Goal: Transaction & Acquisition: Purchase product/service

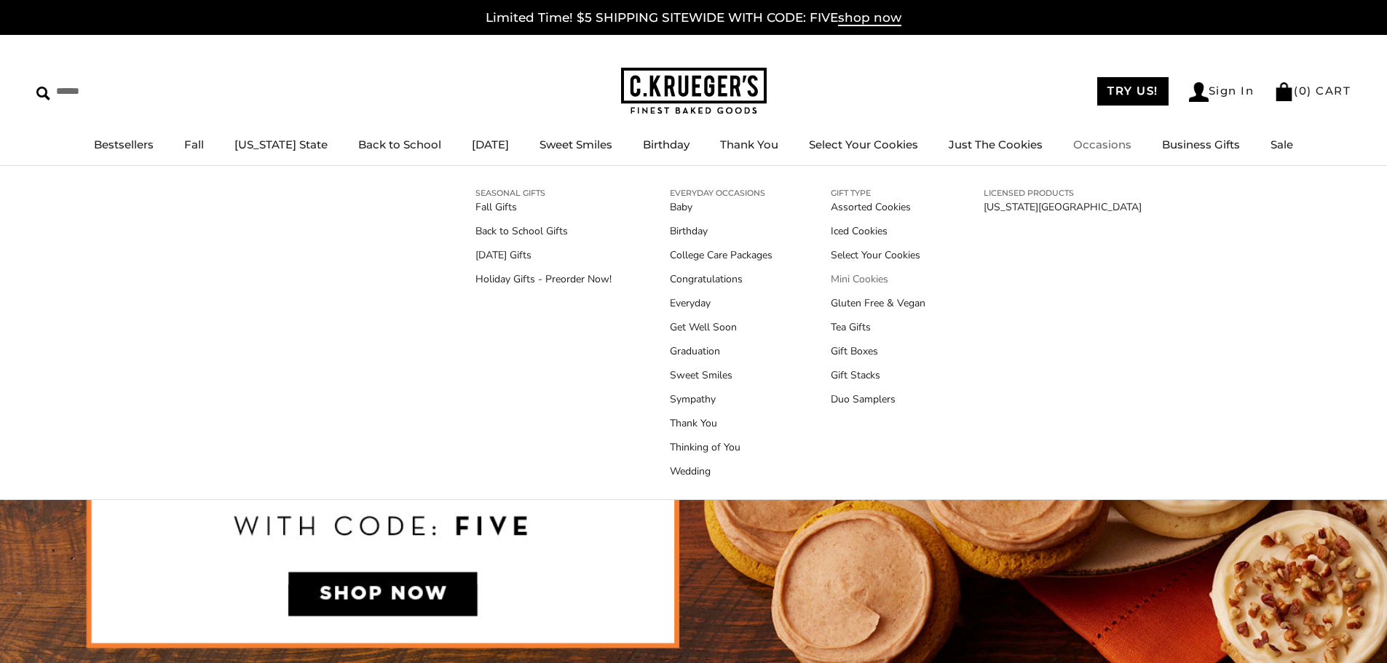
click at [852, 277] on link "Mini Cookies" at bounding box center [878, 279] width 95 height 15
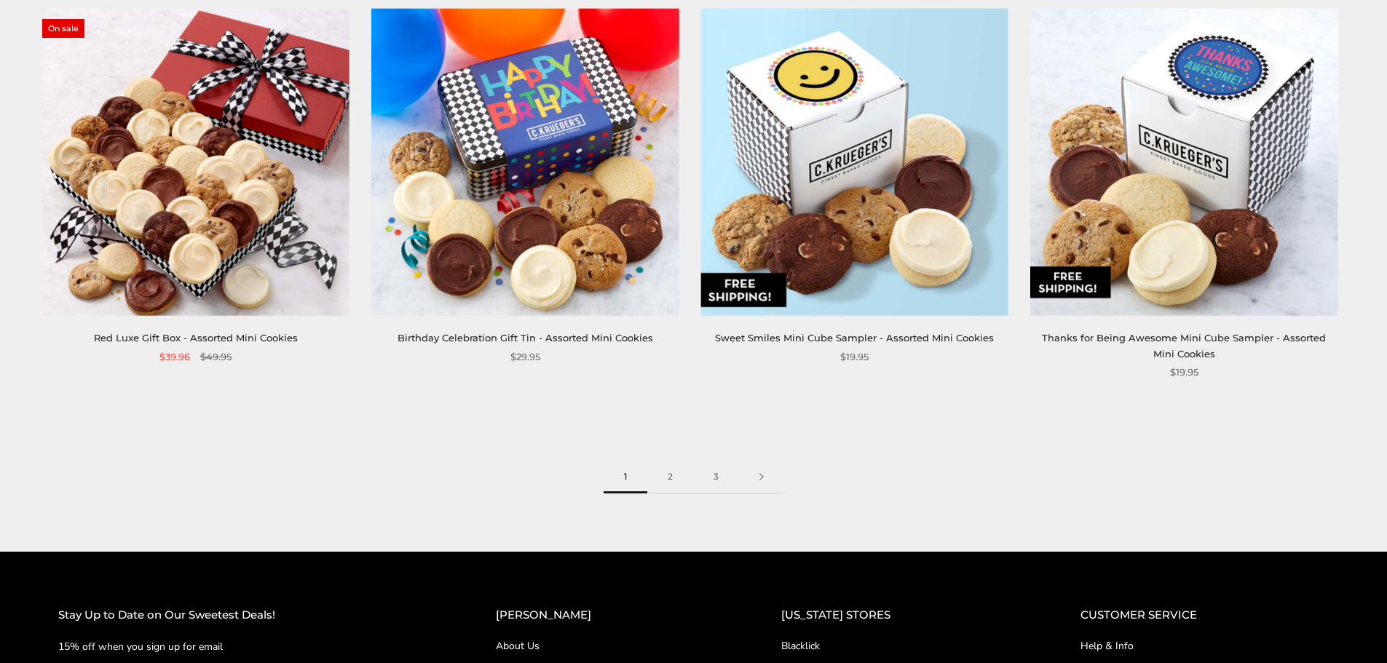
scroll to position [2330, 0]
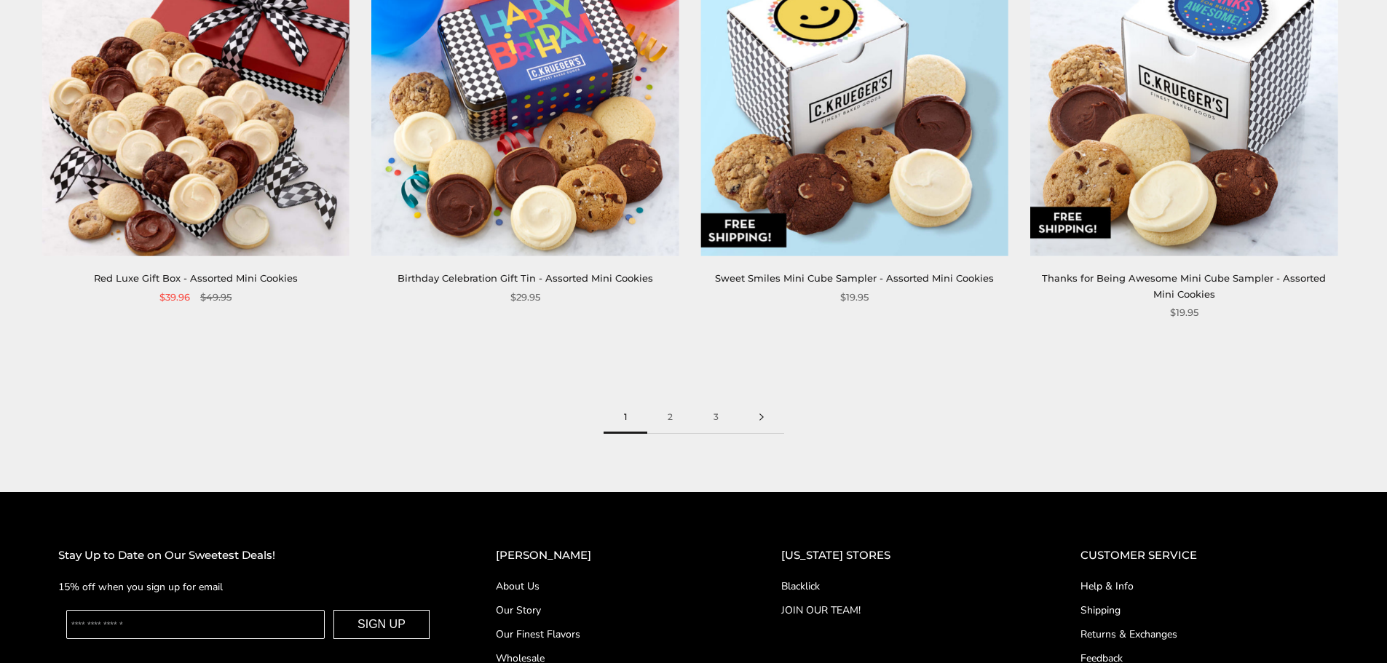
click at [765, 401] on link at bounding box center [761, 417] width 45 height 33
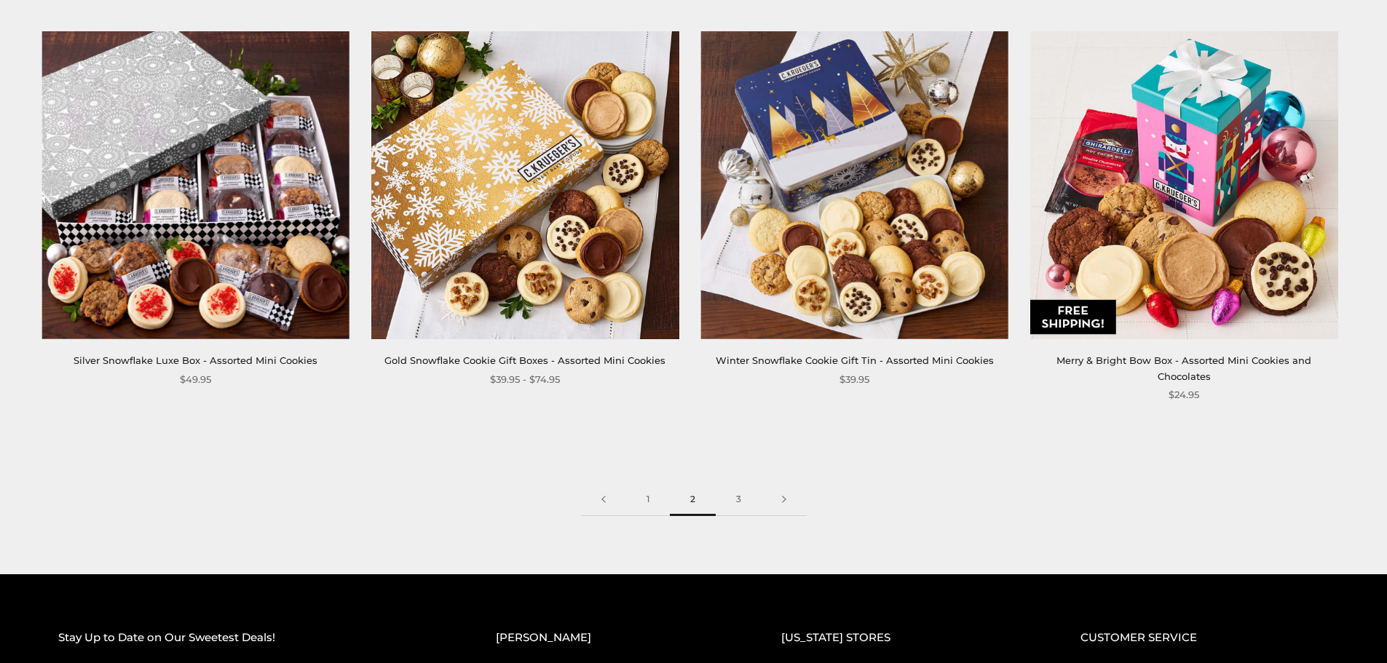
scroll to position [2330, 0]
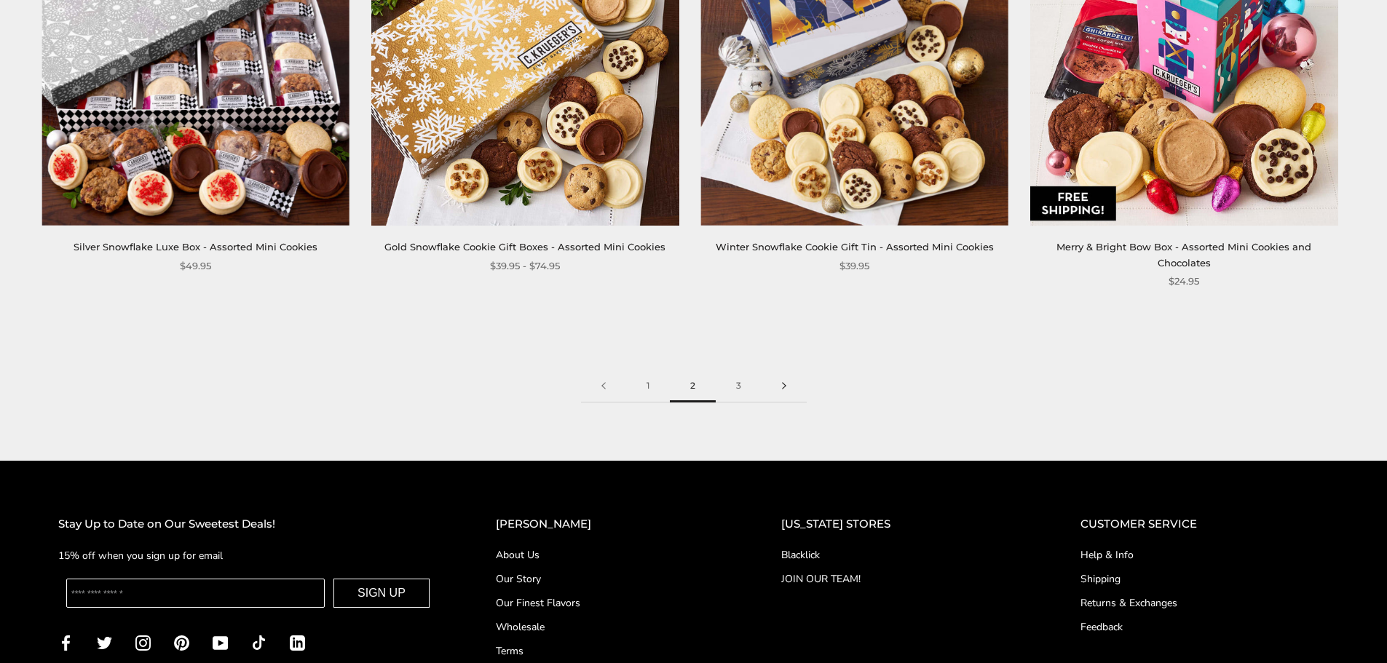
click at [777, 370] on link at bounding box center [783, 386] width 45 height 33
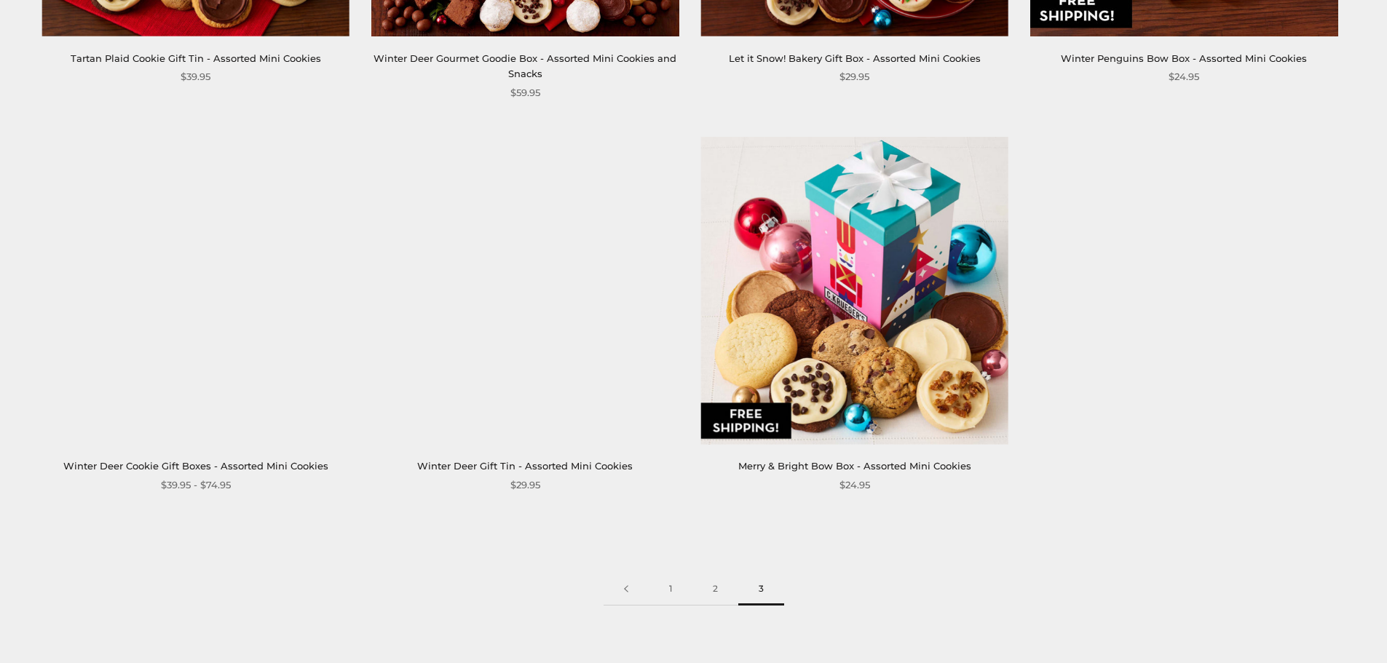
scroll to position [946, 0]
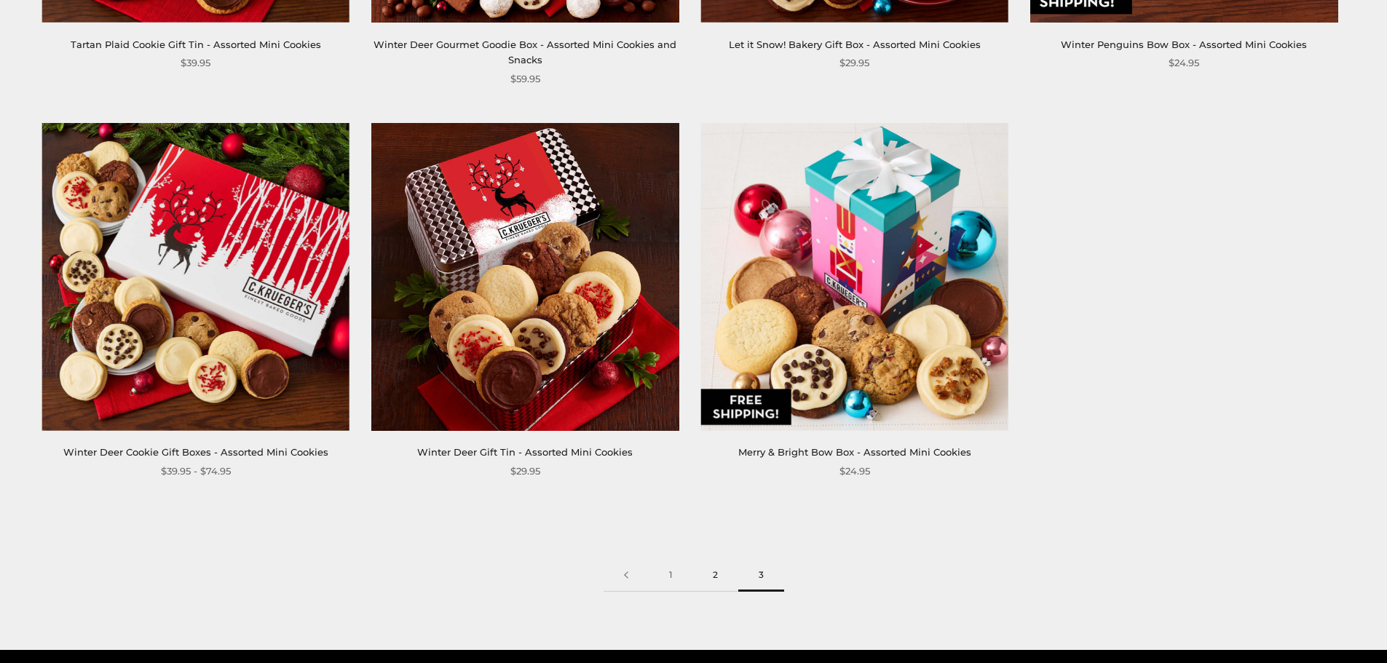
click at [719, 570] on link "2" at bounding box center [715, 575] width 46 height 33
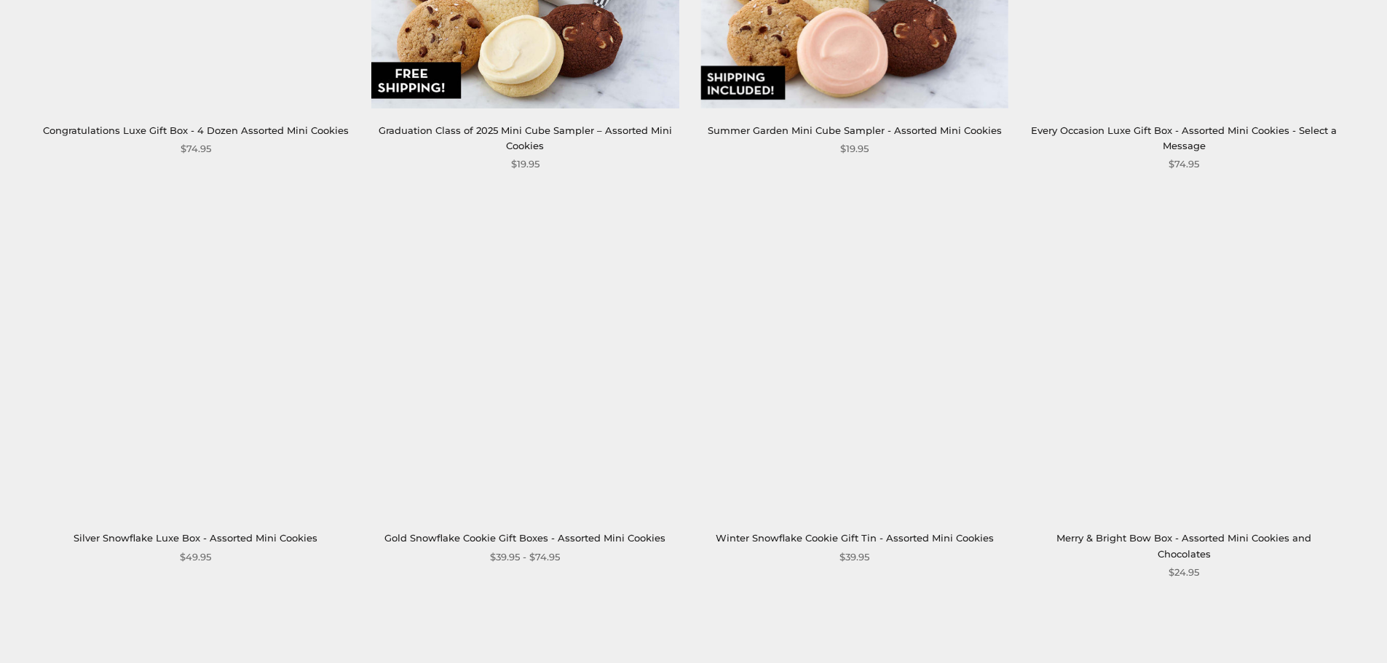
scroll to position [2257, 0]
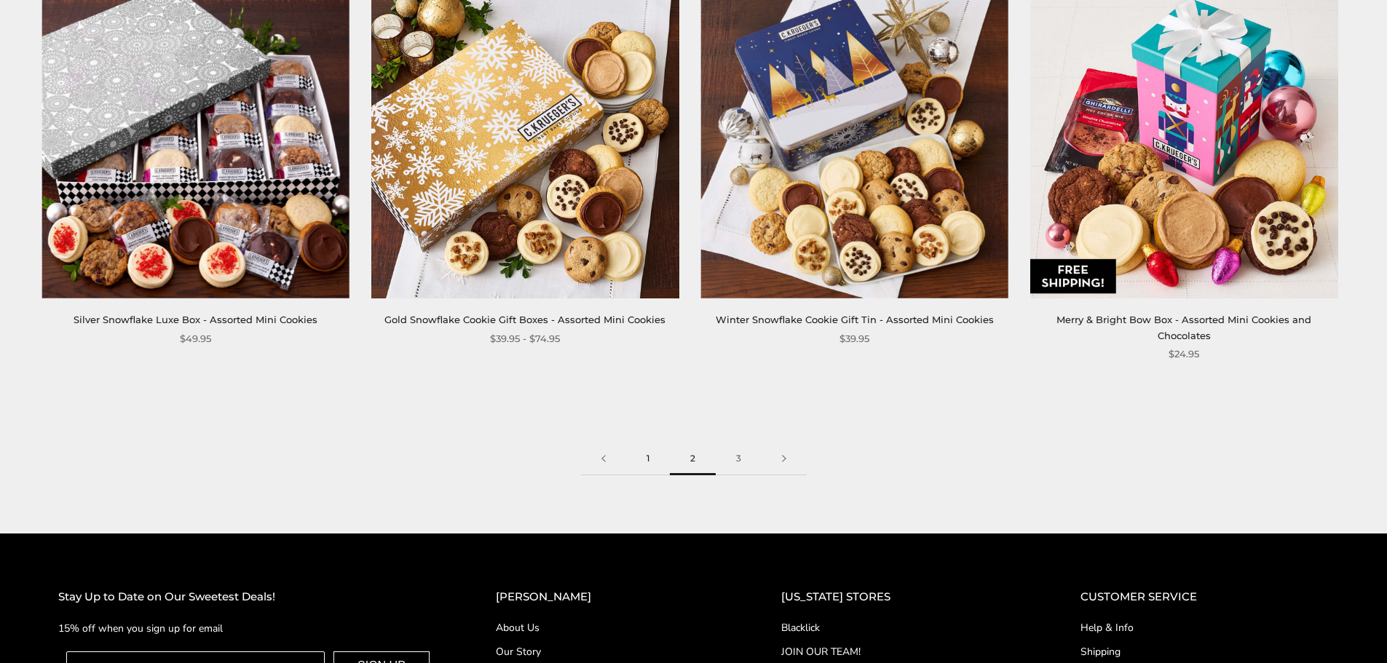
click at [649, 443] on link "1" at bounding box center [648, 459] width 44 height 33
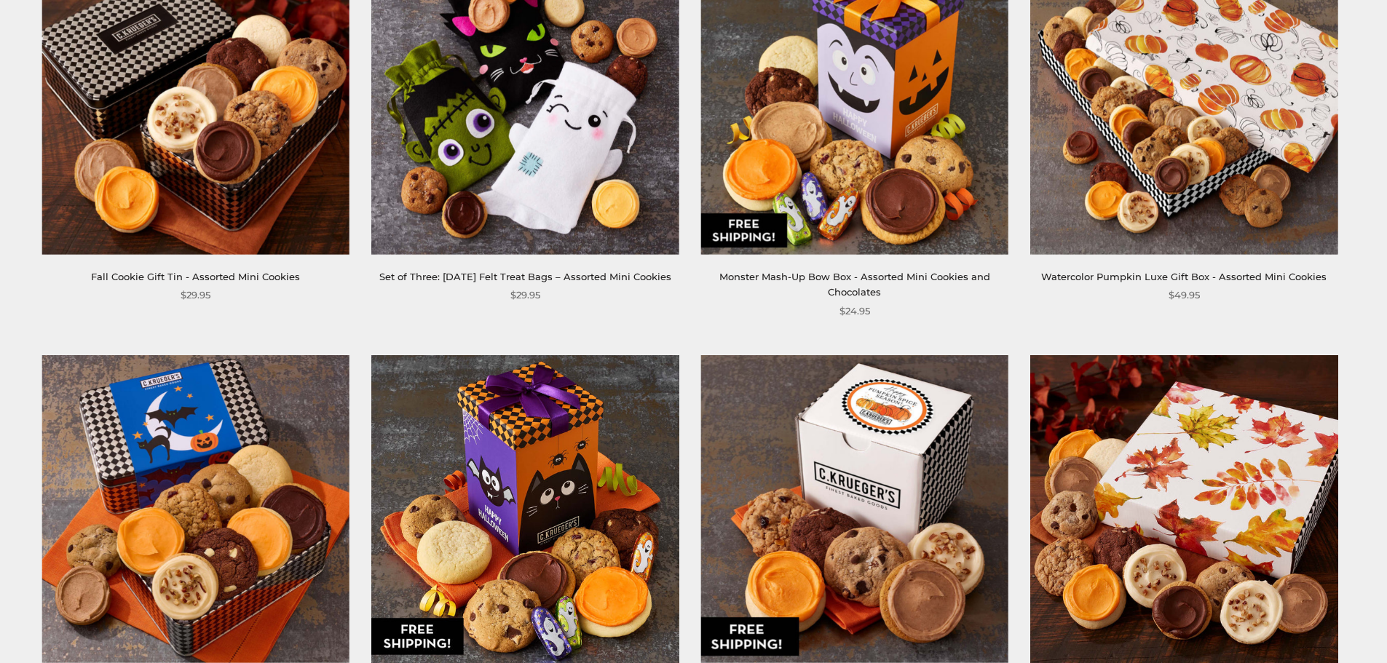
scroll to position [364, 0]
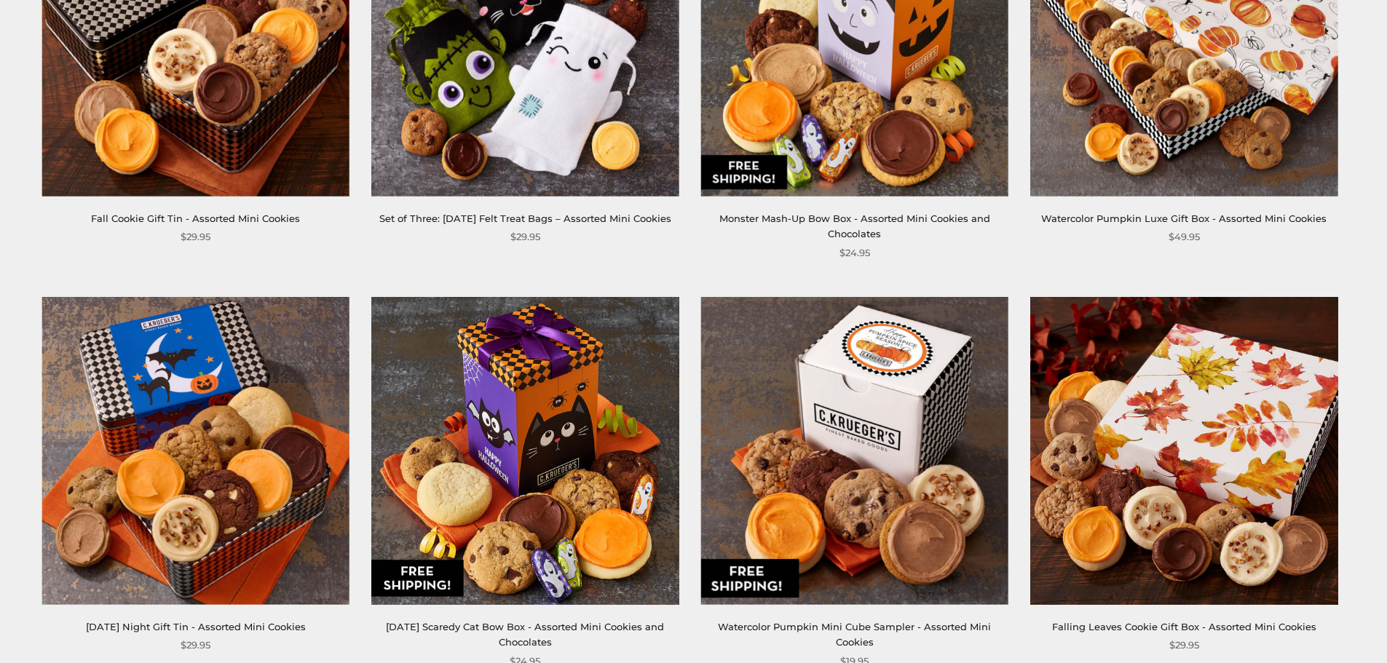
click at [1223, 154] on img at bounding box center [1183, 42] width 307 height 307
click at [1023, 245] on div "**********" at bounding box center [1172, 67] width 329 height 356
click at [1076, 196] on img at bounding box center [1183, 42] width 307 height 307
click at [1167, 196] on img at bounding box center [1183, 42] width 307 height 307
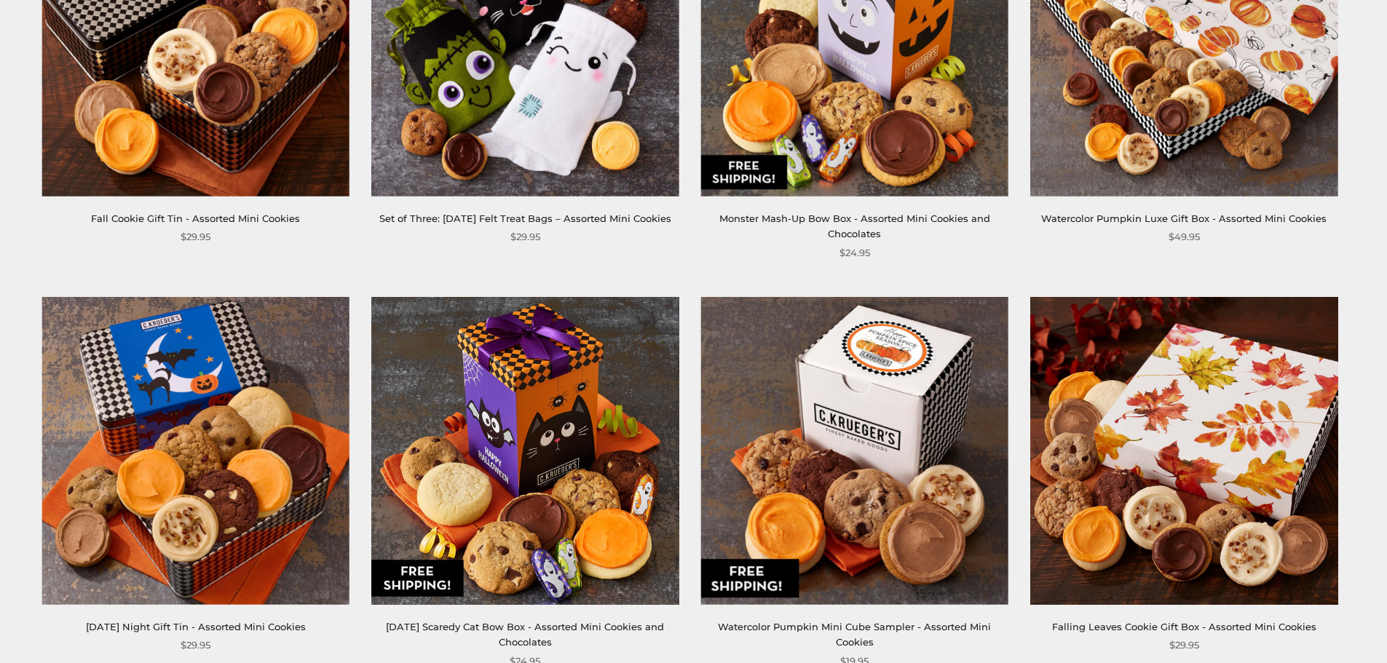
click at [1168, 196] on img at bounding box center [1183, 42] width 307 height 307
type input "****"
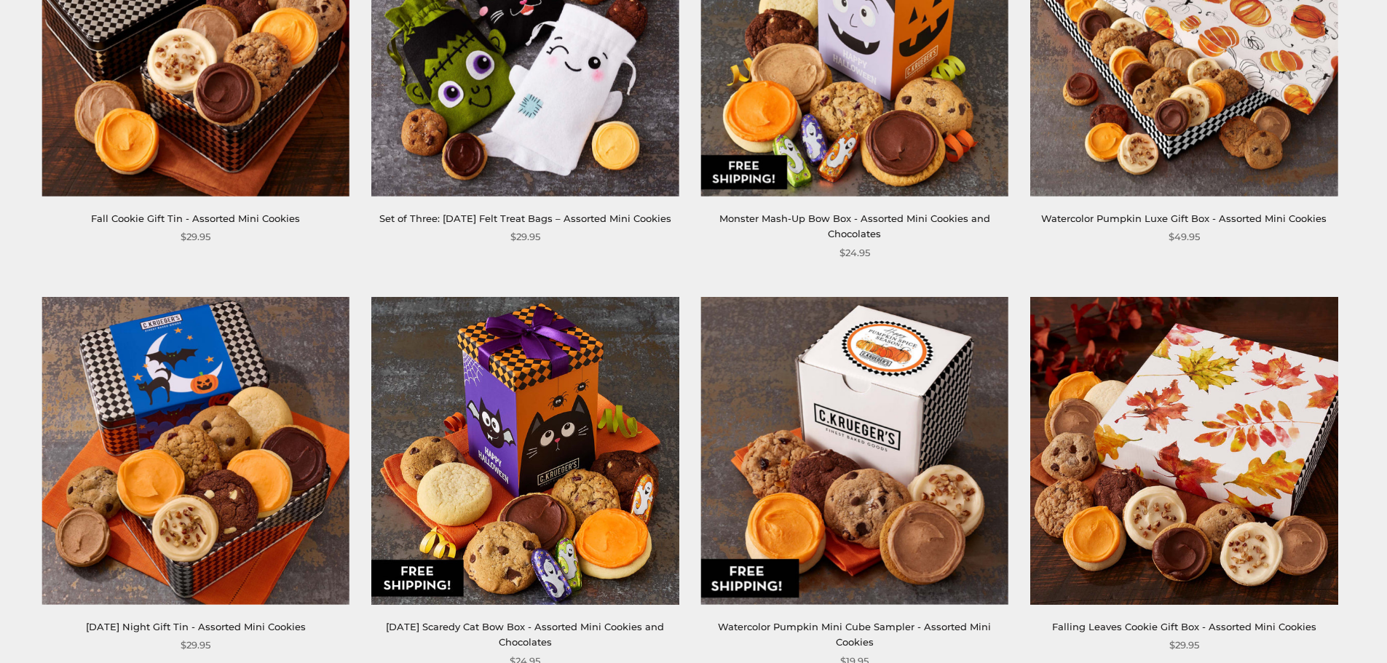
click at [1175, 196] on img at bounding box center [1183, 42] width 307 height 307
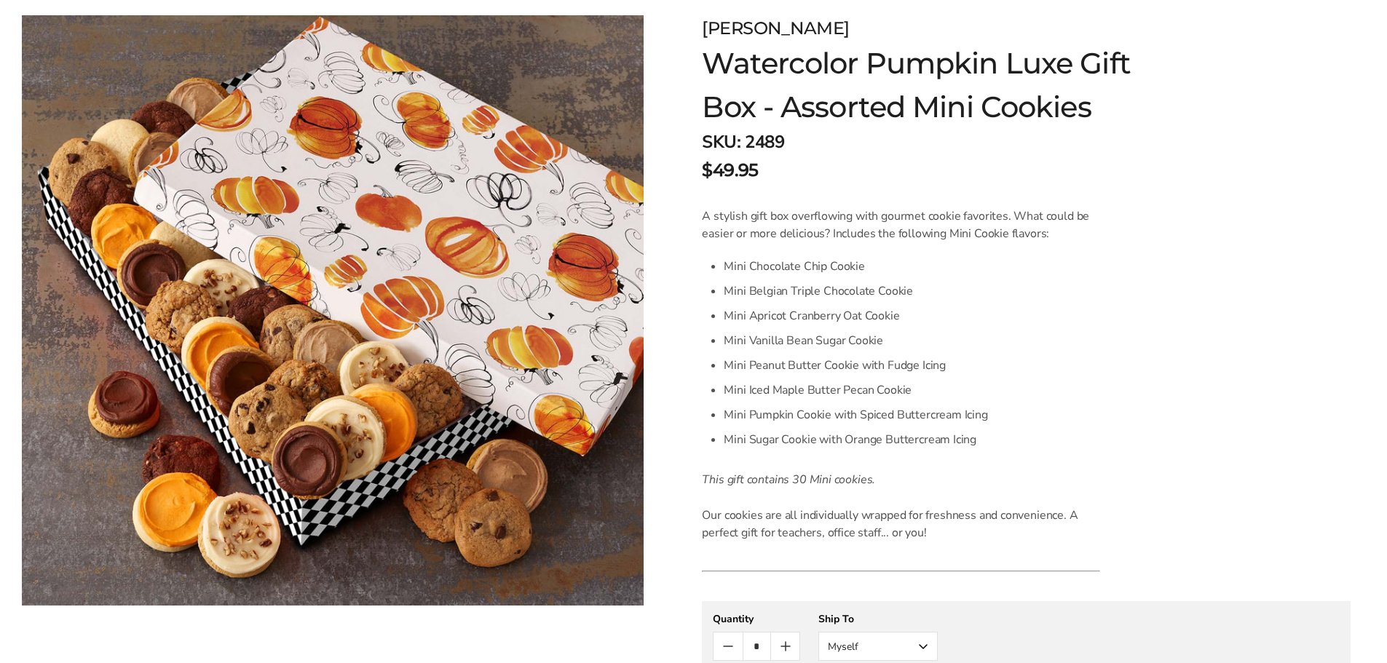
scroll to position [218, 0]
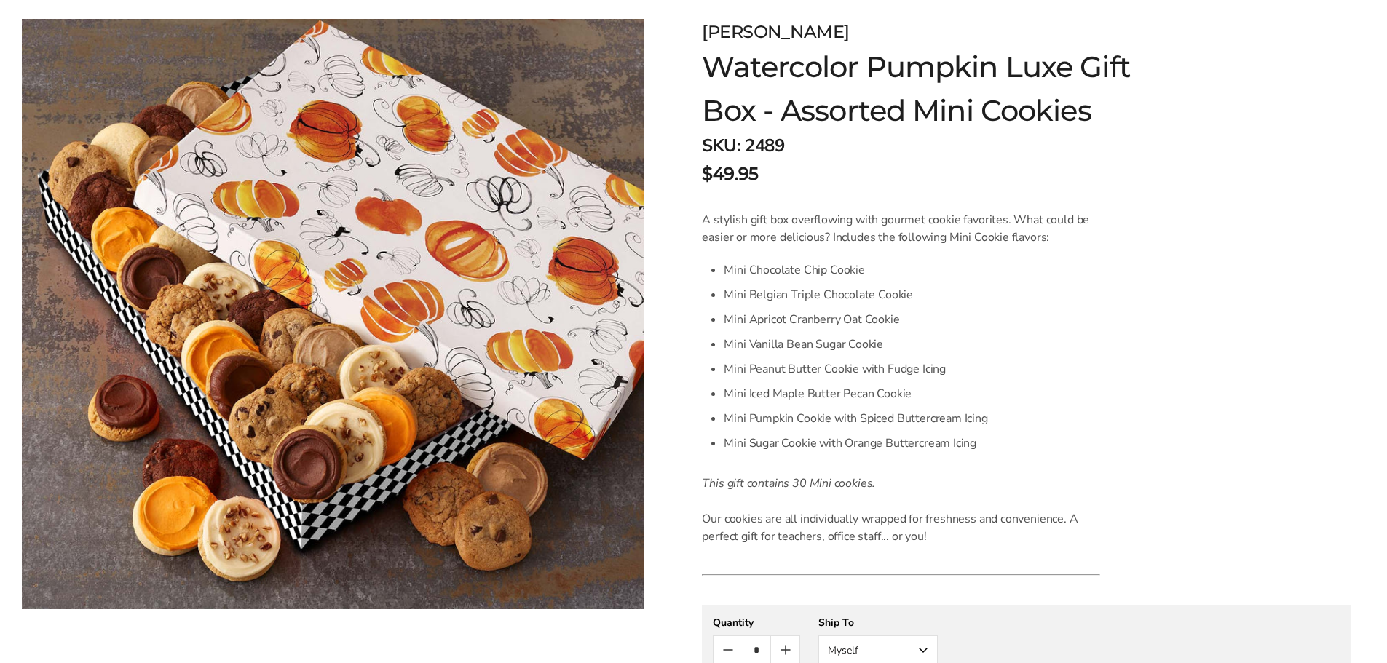
scroll to position [218, 0]
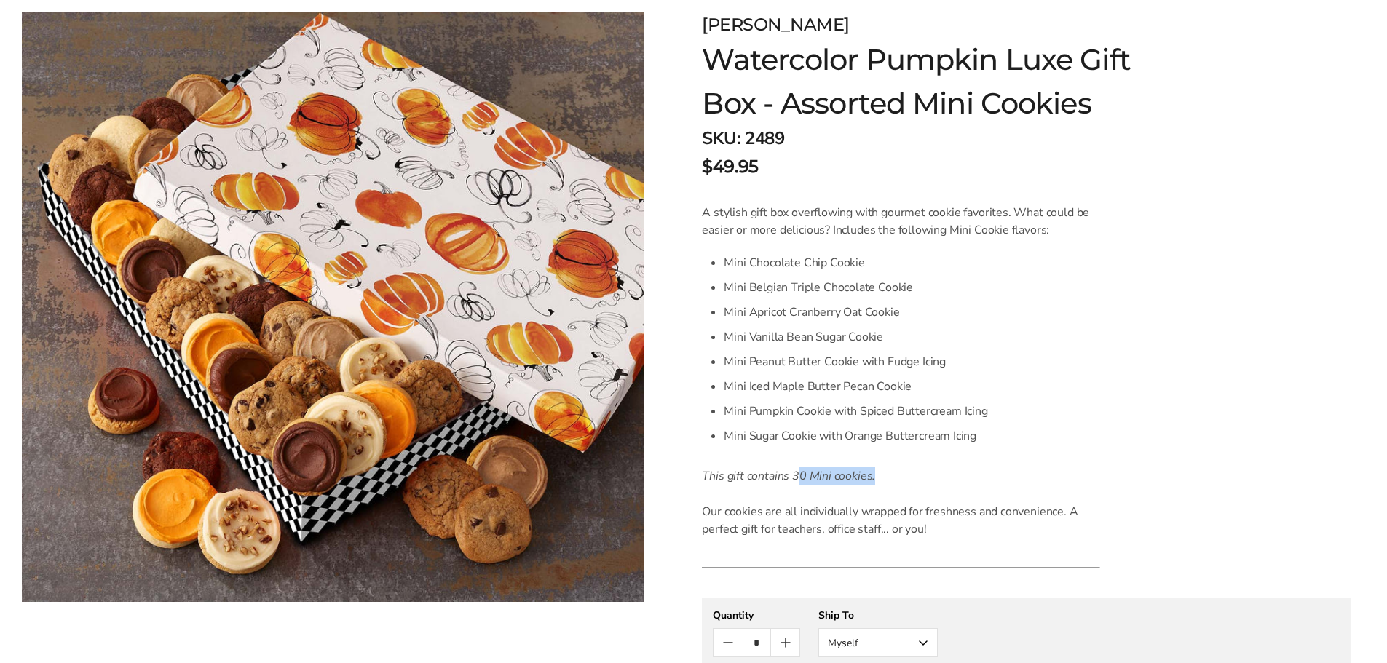
drag, startPoint x: 795, startPoint y: 480, endPoint x: 872, endPoint y: 476, distance: 77.3
click at [874, 478] on p "This gift contains 30 Mini cookies." at bounding box center [901, 475] width 398 height 17
click at [947, 315] on li "Mini Apricot Cranberry Oat Cookie" at bounding box center [912, 312] width 376 height 25
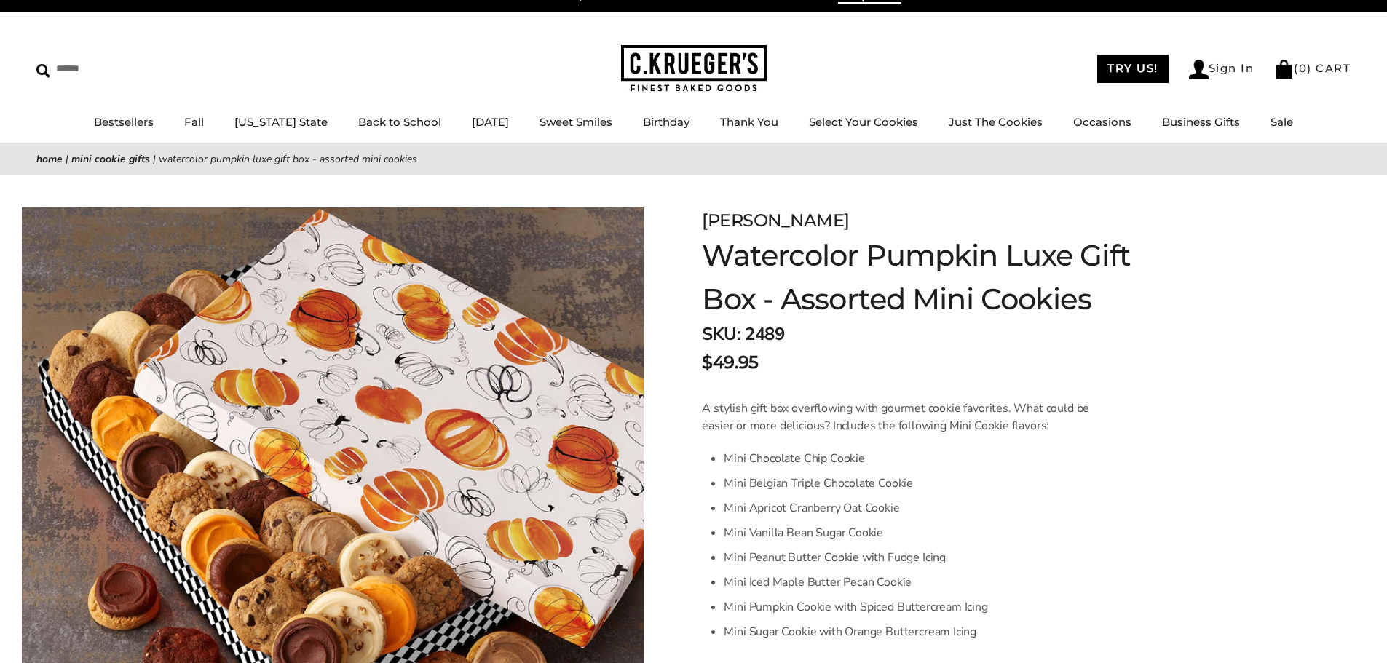
scroll to position [0, 0]
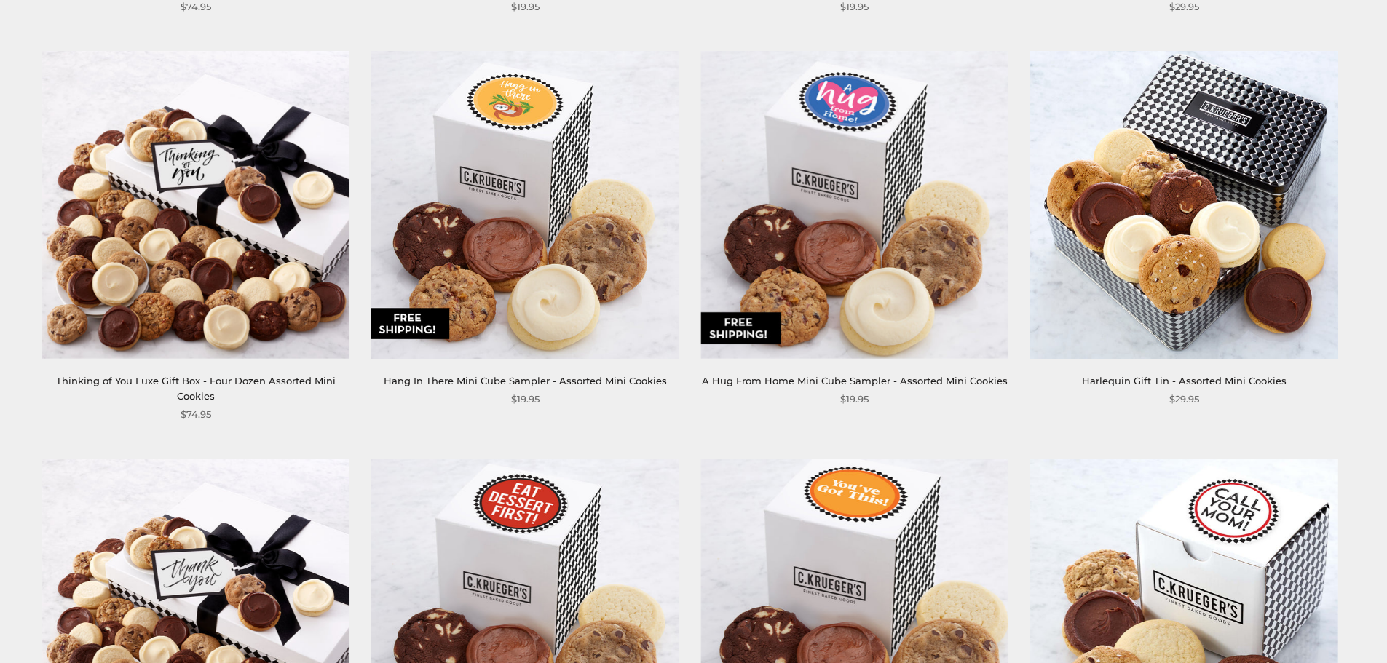
scroll to position [801, 0]
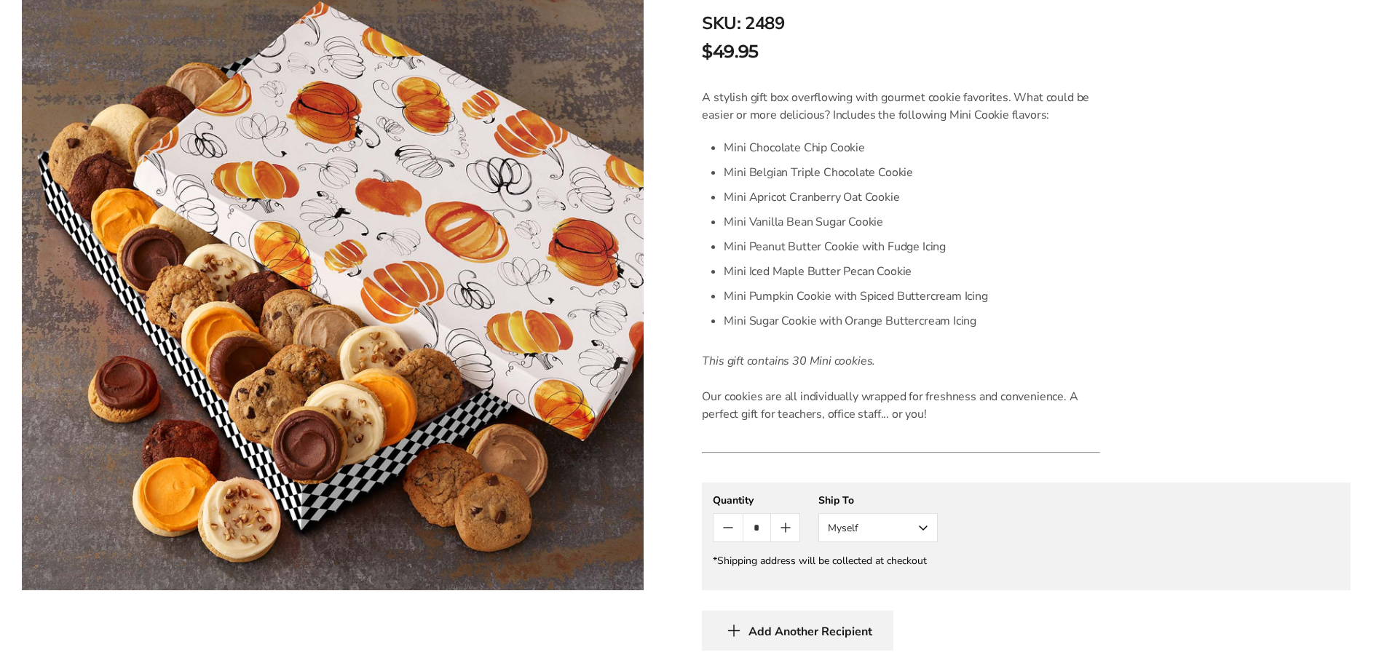
scroll to position [364, 0]
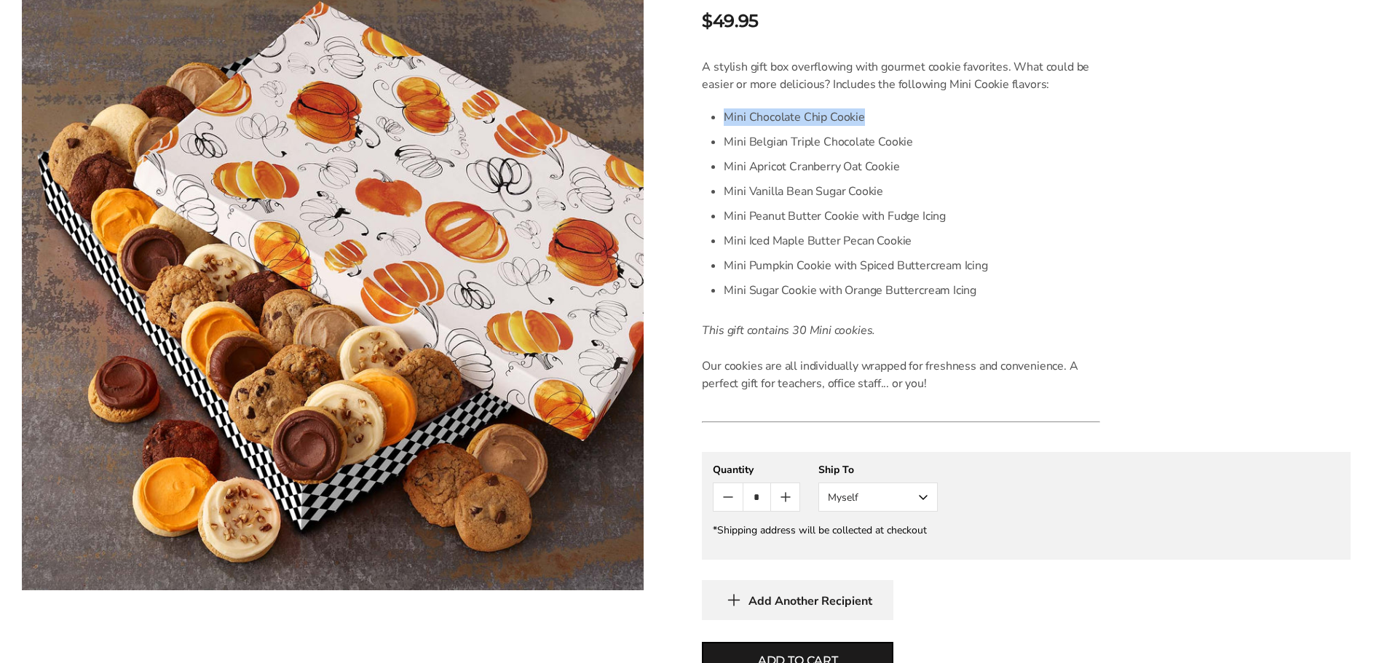
drag, startPoint x: 864, startPoint y: 116, endPoint x: 727, endPoint y: 122, distance: 137.7
click at [727, 122] on li "Mini Chocolate Chip Cookie" at bounding box center [912, 117] width 376 height 25
copy li "Mini Chocolate Chip Cookie"
drag, startPoint x: 727, startPoint y: 143, endPoint x: 934, endPoint y: 141, distance: 207.5
click at [934, 141] on li "Mini Belgian Triple Chocolate Cookie" at bounding box center [912, 142] width 376 height 25
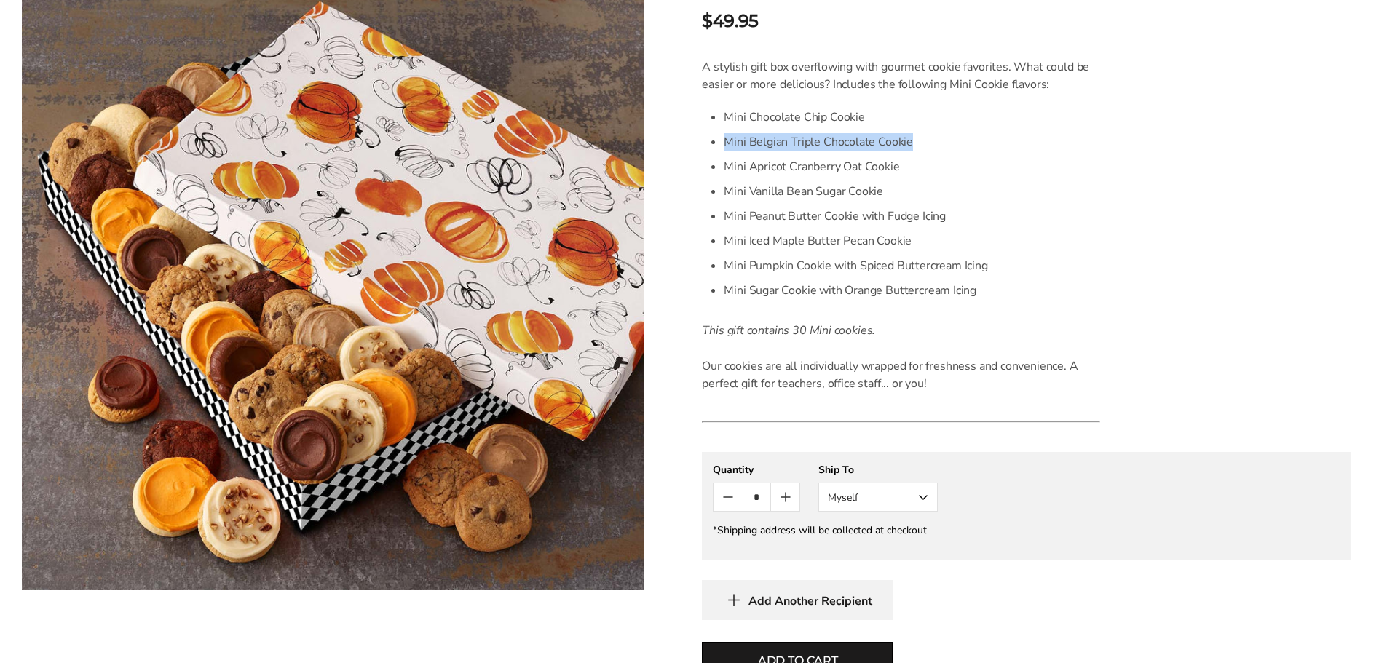
copy li "Mini Belgian Triple Chocolate Cookie"
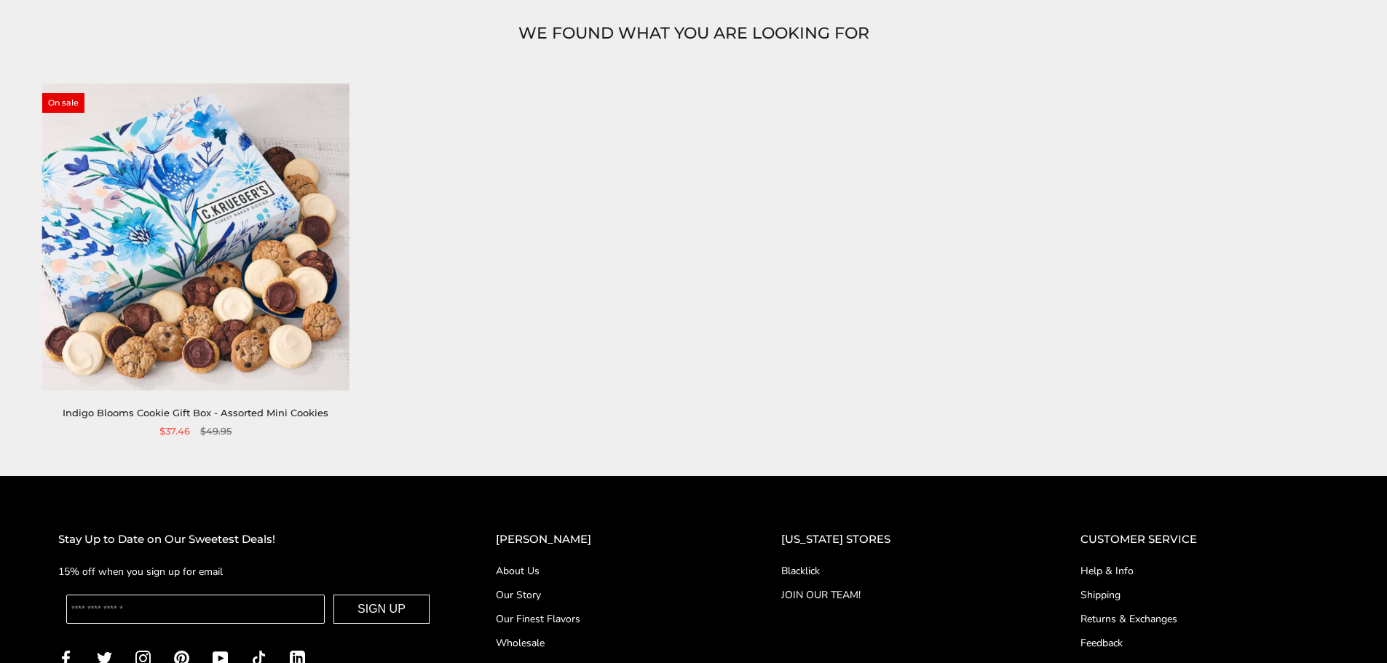
scroll to position [218, 0]
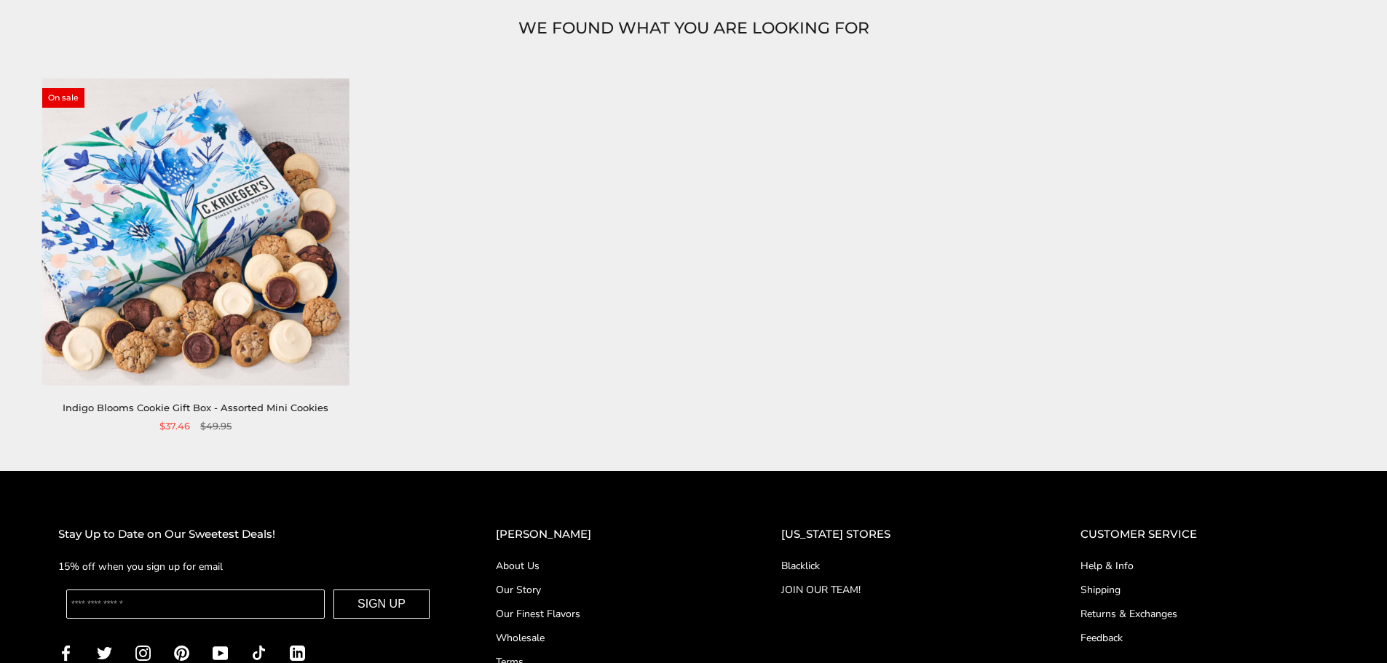
click at [244, 354] on img at bounding box center [195, 231] width 307 height 307
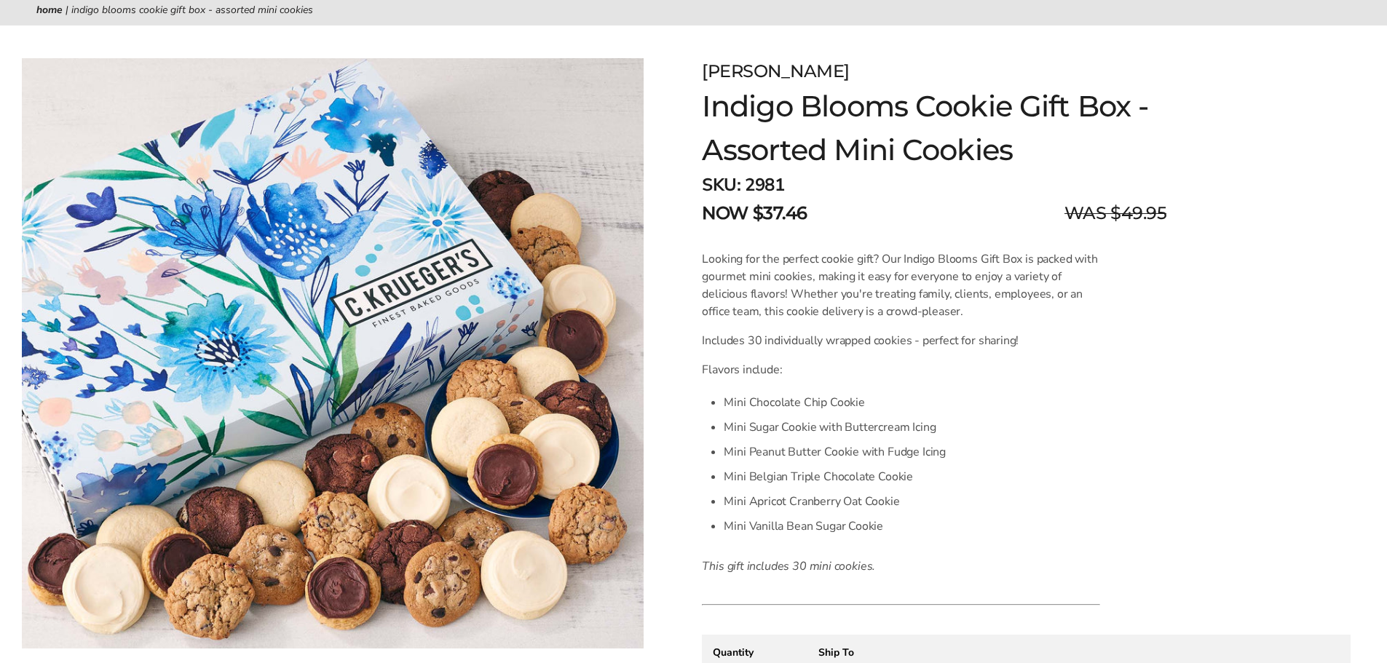
scroll to position [146, 0]
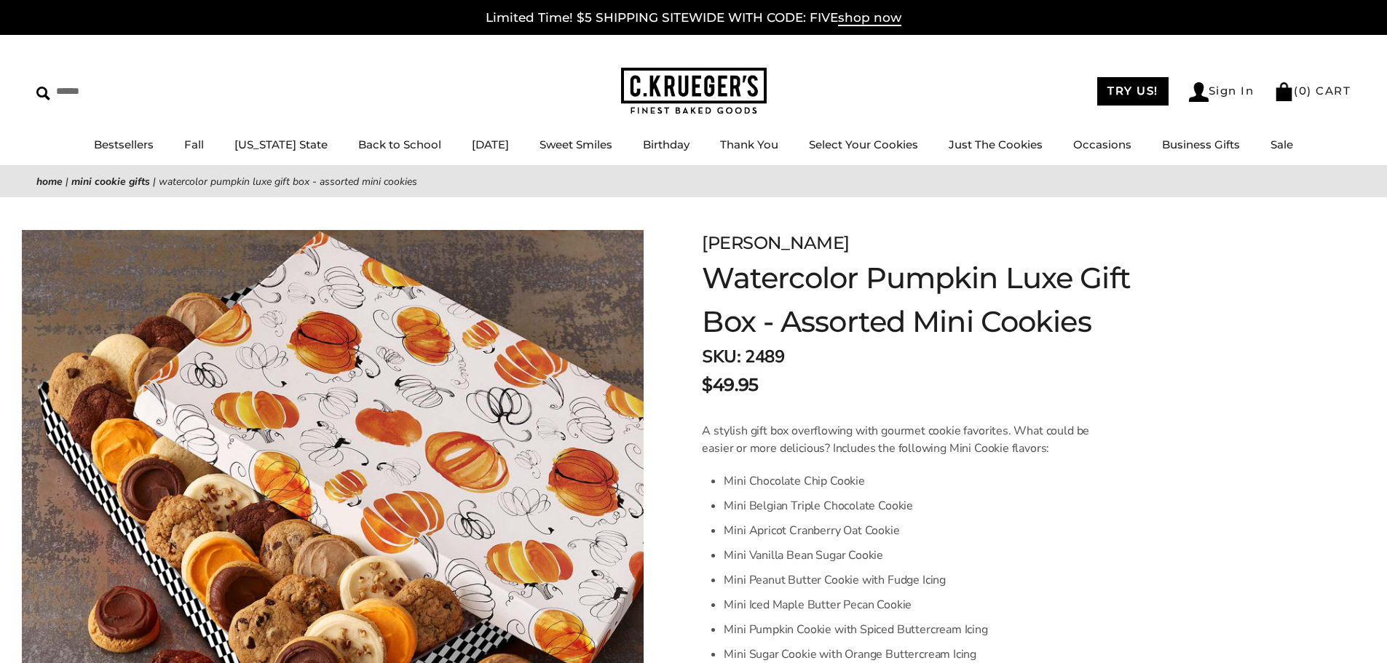
click at [767, 352] on span "2489" at bounding box center [764, 356] width 39 height 23
copy span "2489"
